Goal: Register for event/course

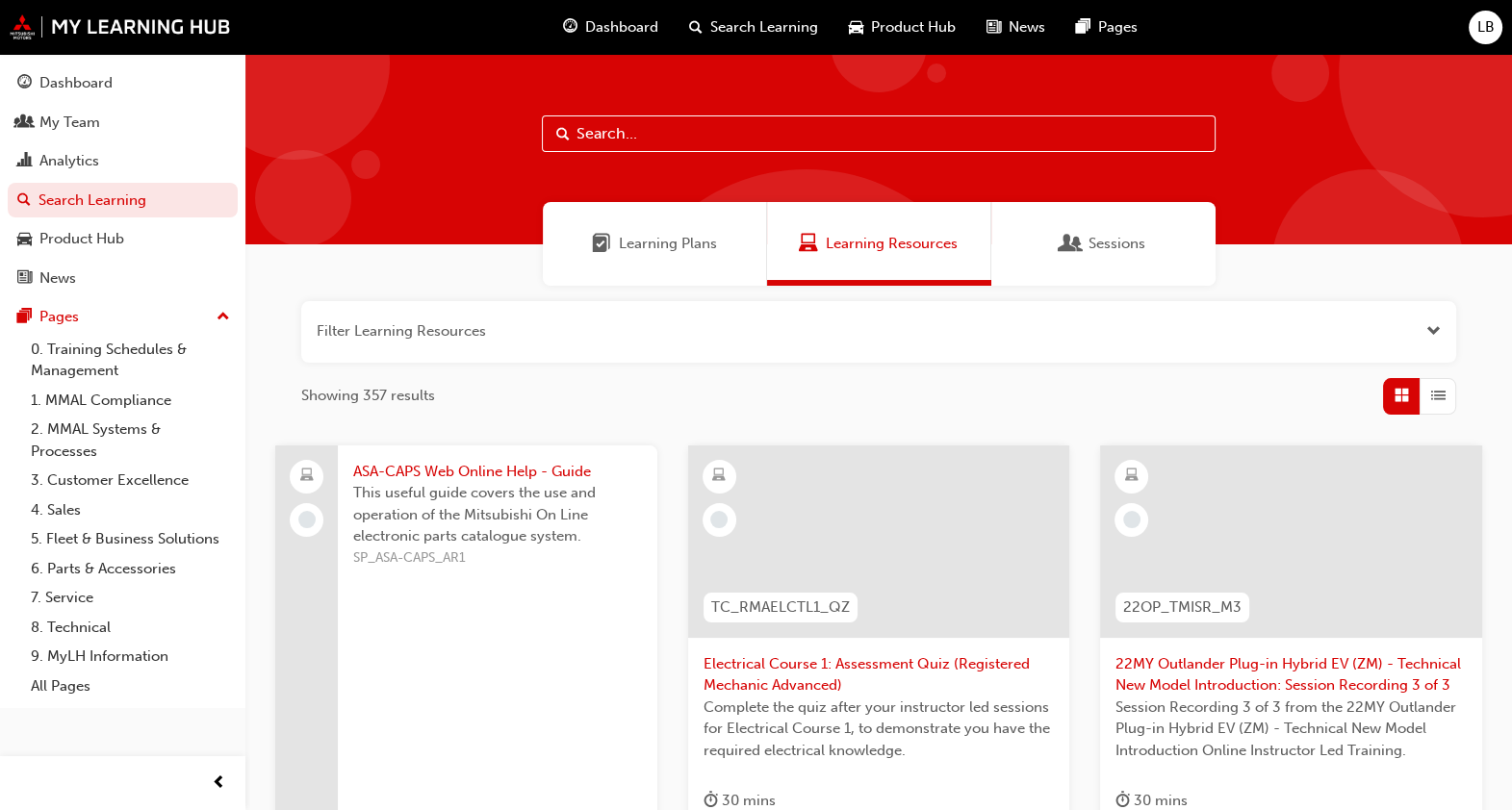
click at [727, 144] on input "text" at bounding box center [878, 133] width 674 height 36
click at [106, 247] on div "Product Hub" at bounding box center [81, 239] width 85 height 22
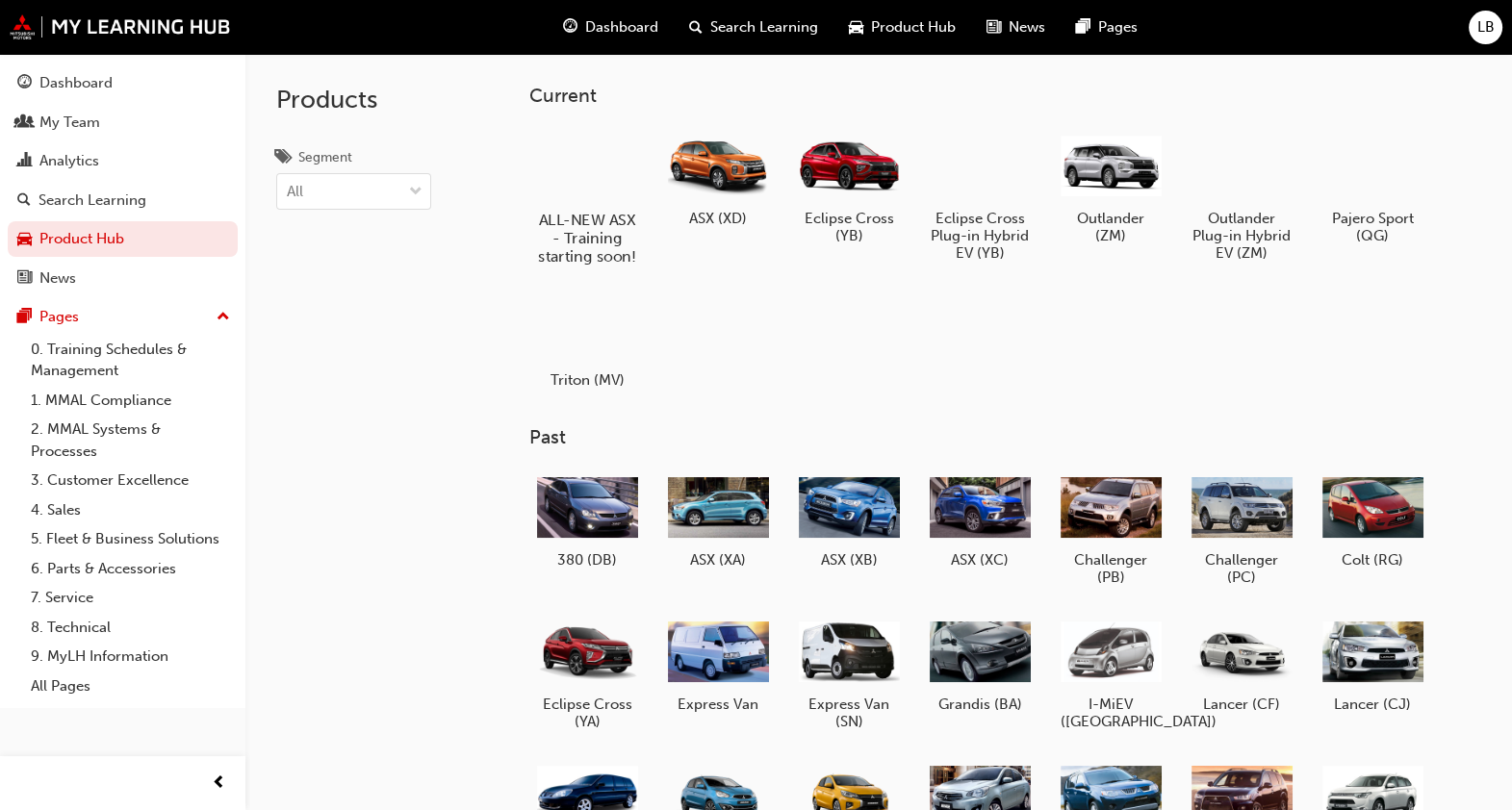
click at [598, 158] on div at bounding box center [587, 164] width 107 height 77
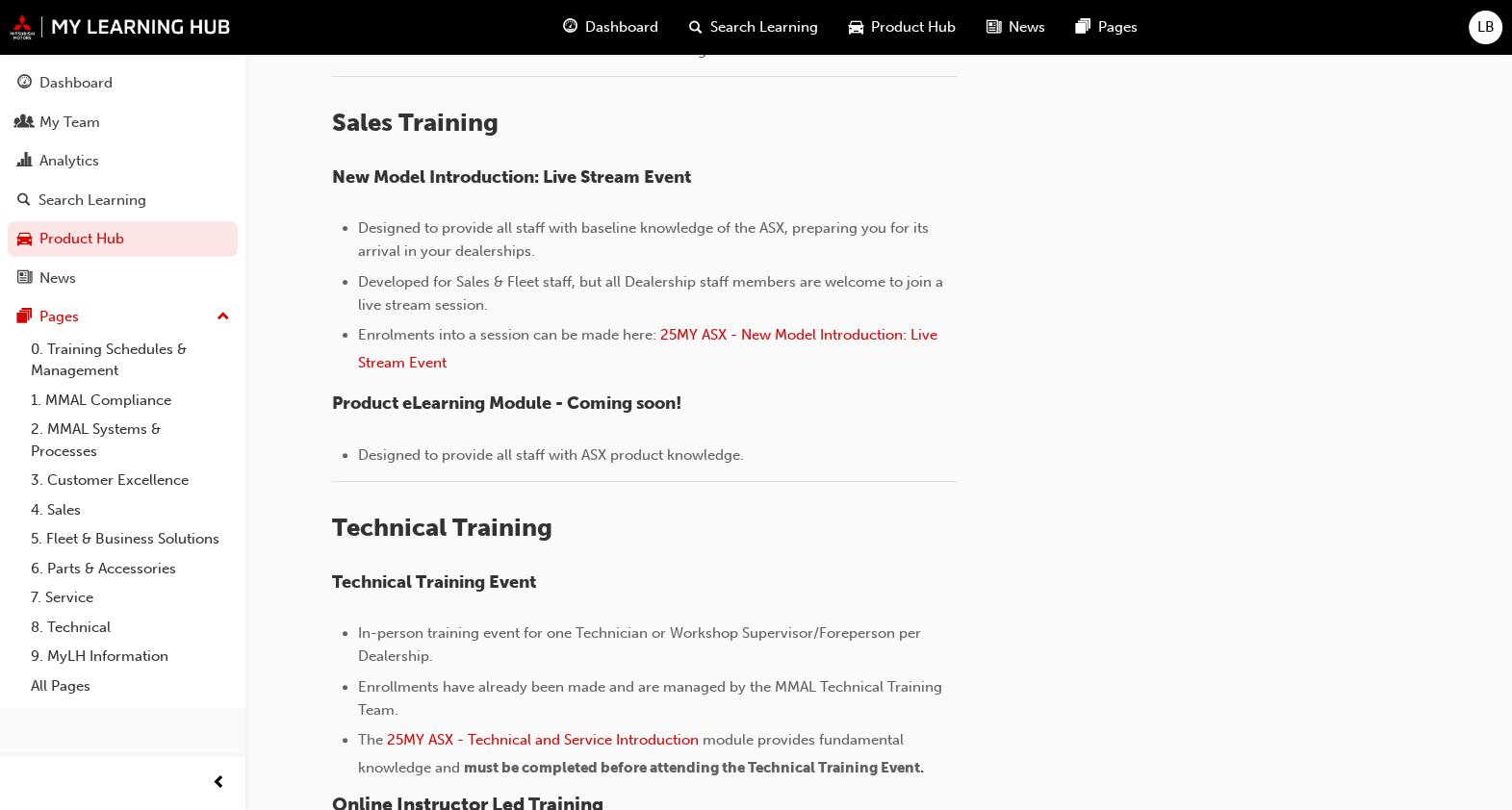
scroll to position [723, 0]
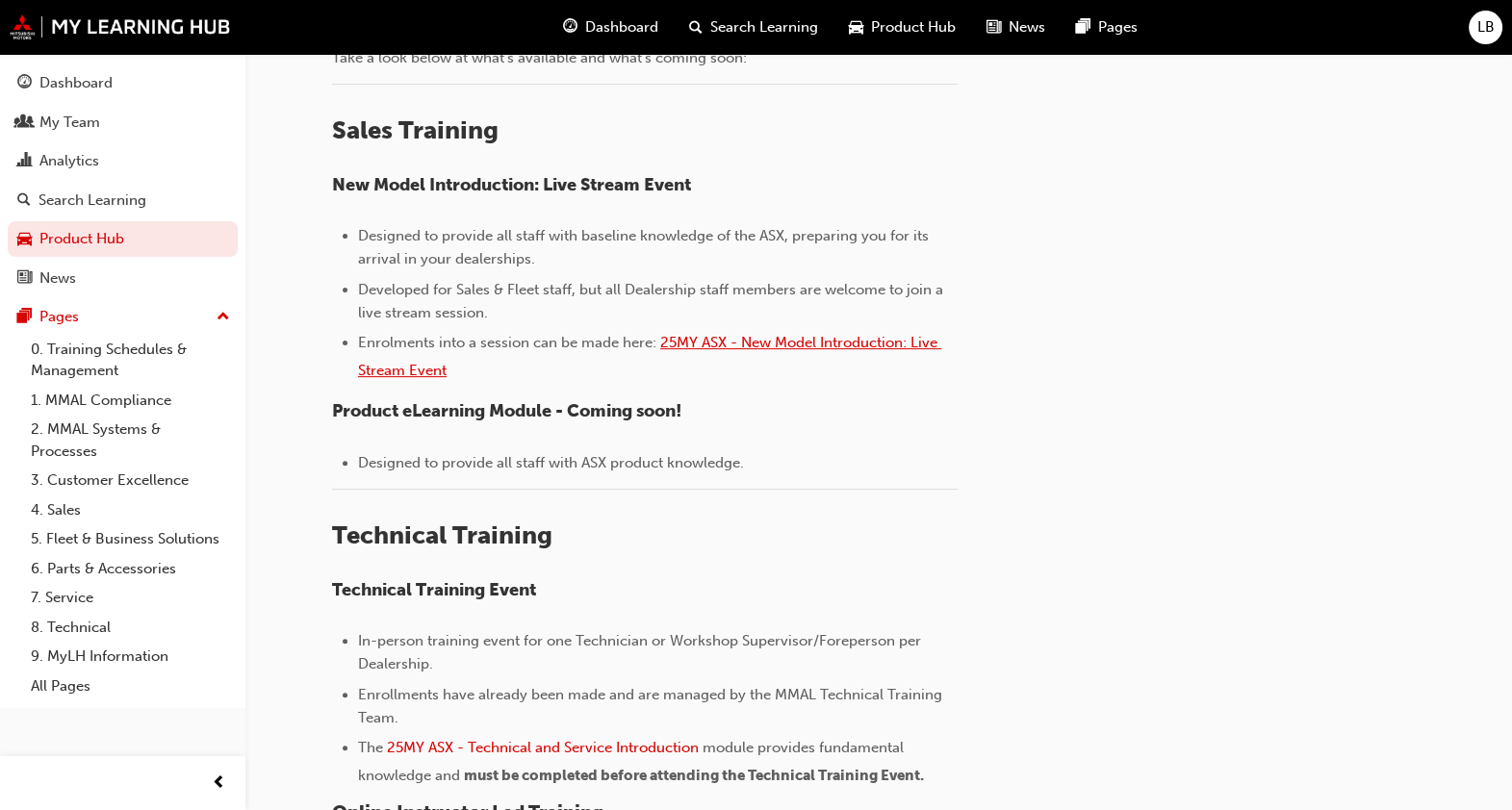
click at [813, 341] on span "25MY ASX - New Model Introduction: Live Stream Event" at bounding box center [649, 356] width 583 height 45
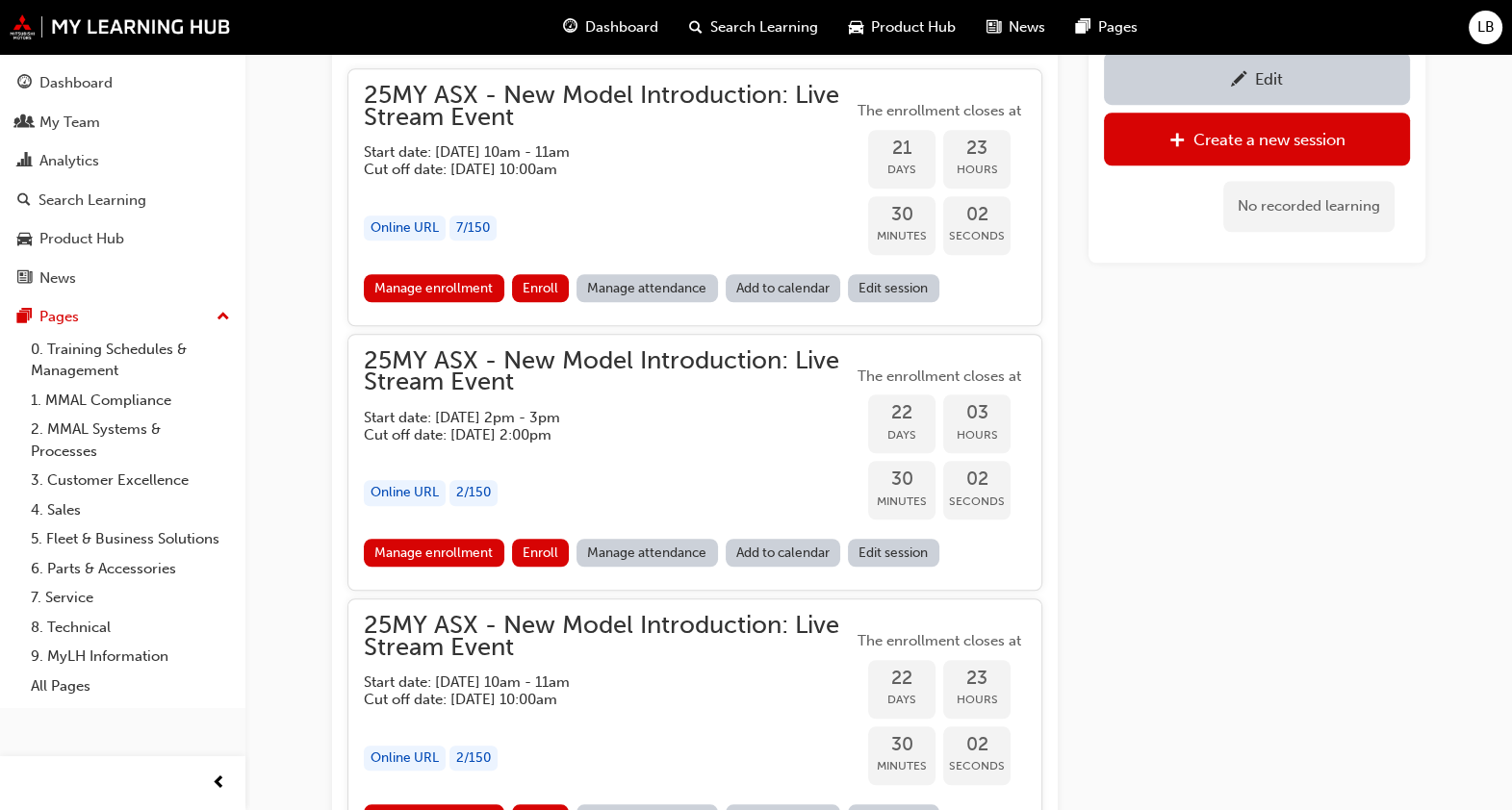
scroll to position [1865, 0]
click at [433, 289] on link "Manage enrollment" at bounding box center [434, 289] width 141 height 28
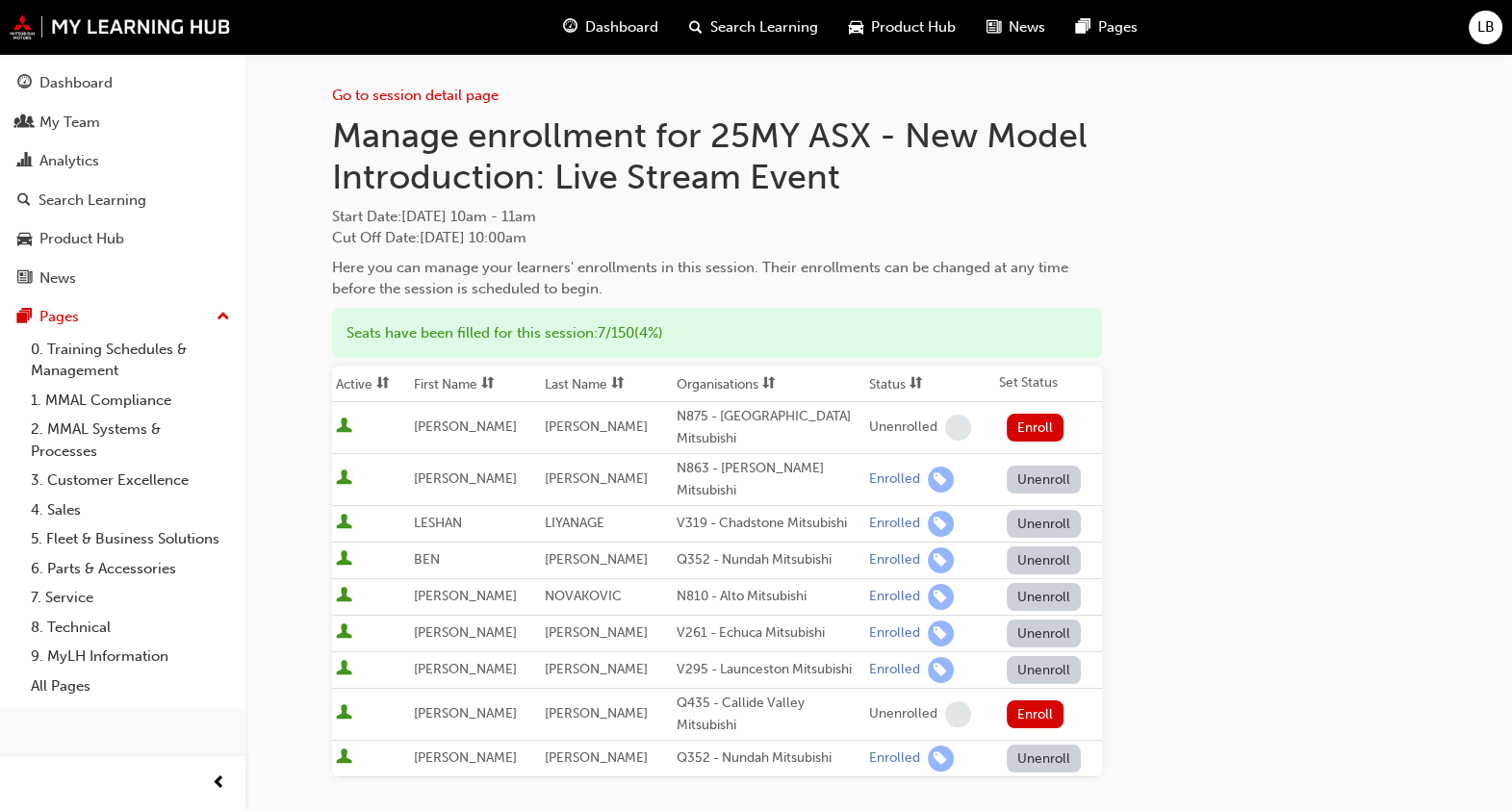
click at [269, 415] on div "Go to session detail page Manage enrollment for 25MY ASX - New Model Introducti…" at bounding box center [756, 602] width 1512 height 1203
